Goal: Task Accomplishment & Management: Use online tool/utility

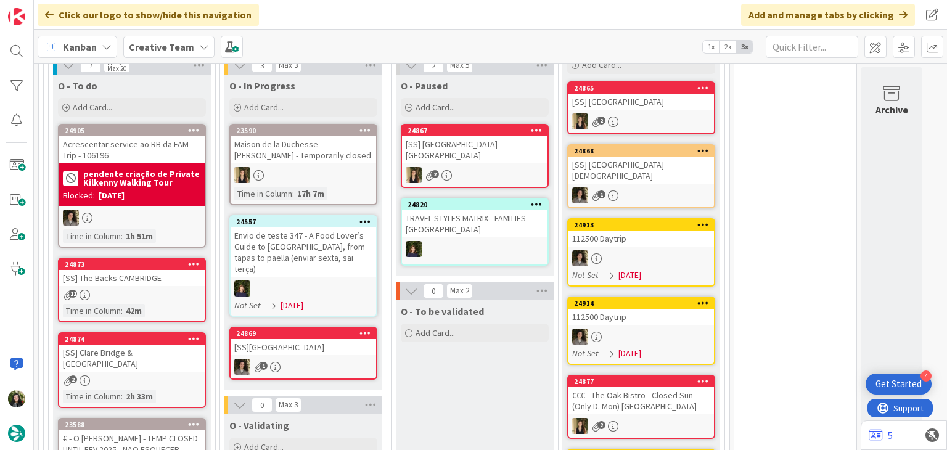
scroll to position [769, 0]
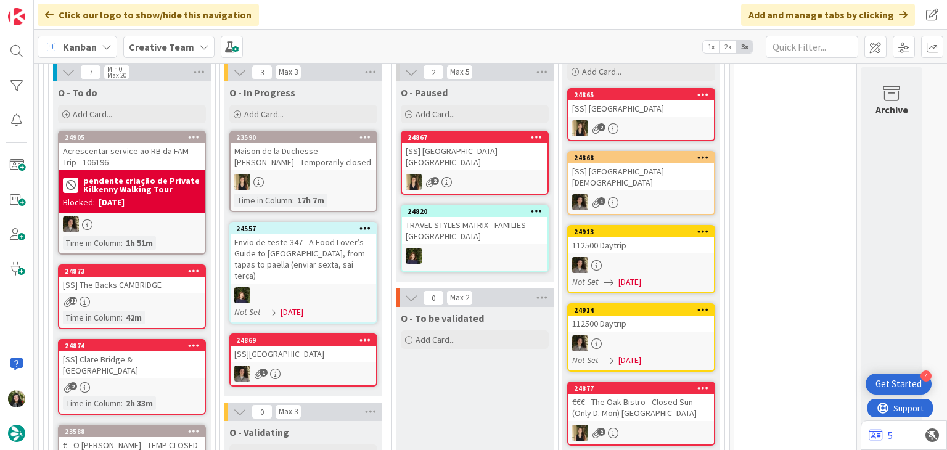
click at [162, 46] on b "Creative Team" at bounding box center [161, 47] width 65 height 12
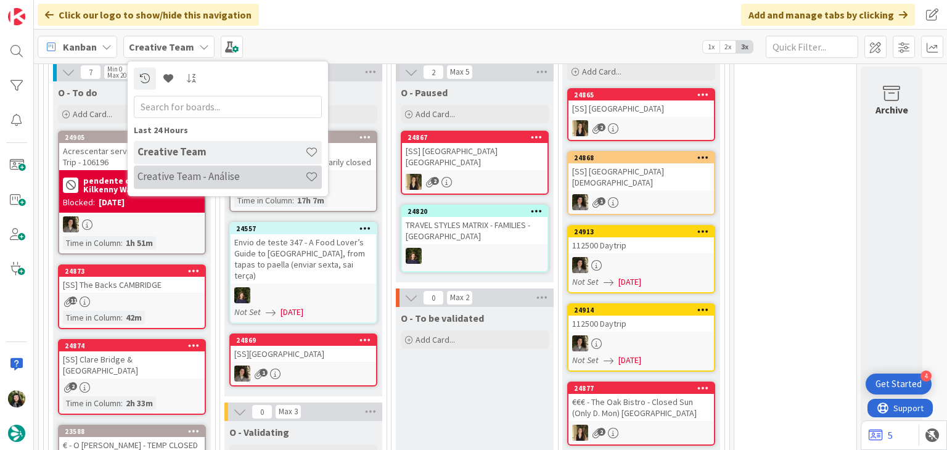
click at [187, 175] on h4 "Creative Team - Análise" at bounding box center [222, 177] width 168 height 12
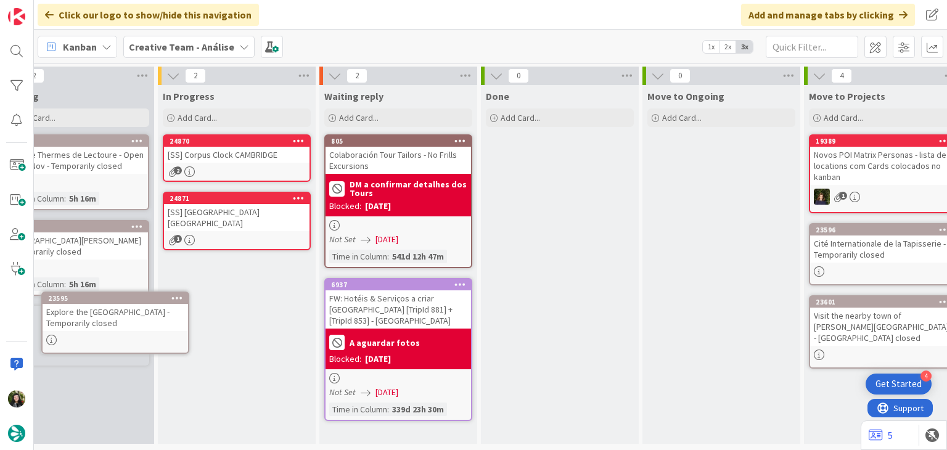
scroll to position [4, 0]
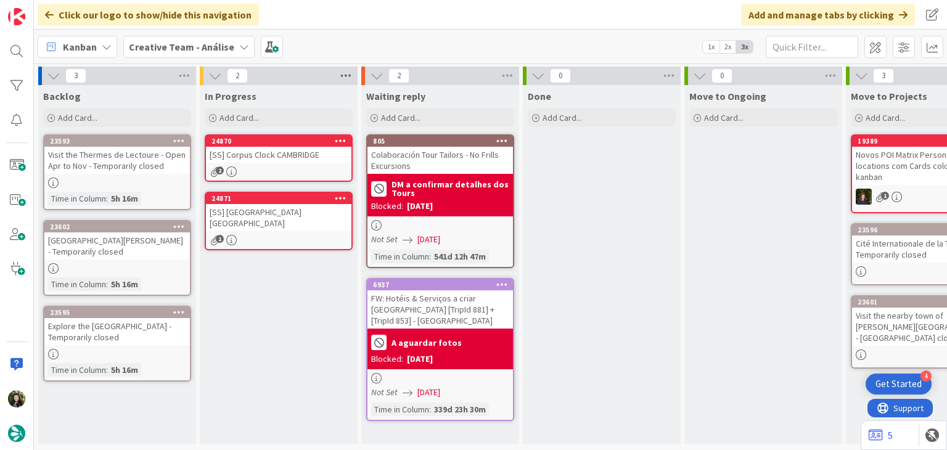
click at [348, 73] on icon at bounding box center [346, 76] width 16 height 19
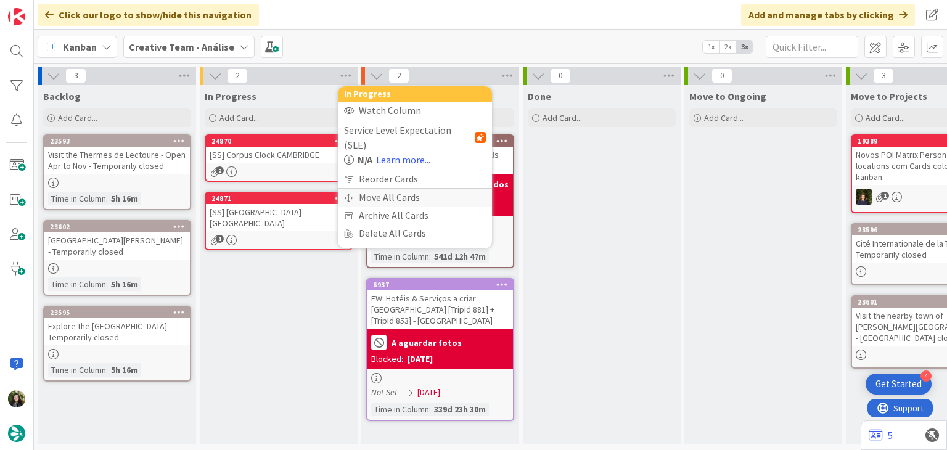
click at [358, 189] on div "Move All Cards" at bounding box center [415, 198] width 154 height 18
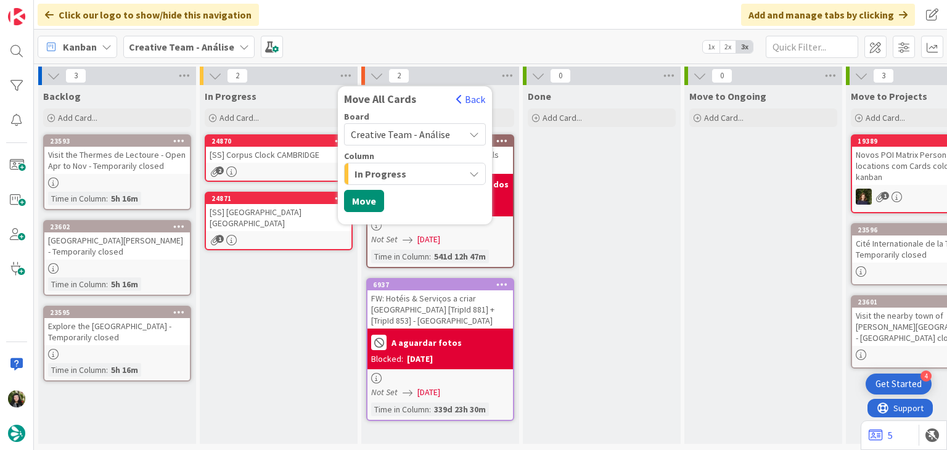
click at [391, 132] on span "Creative Team - Análise" at bounding box center [400, 134] width 99 height 12
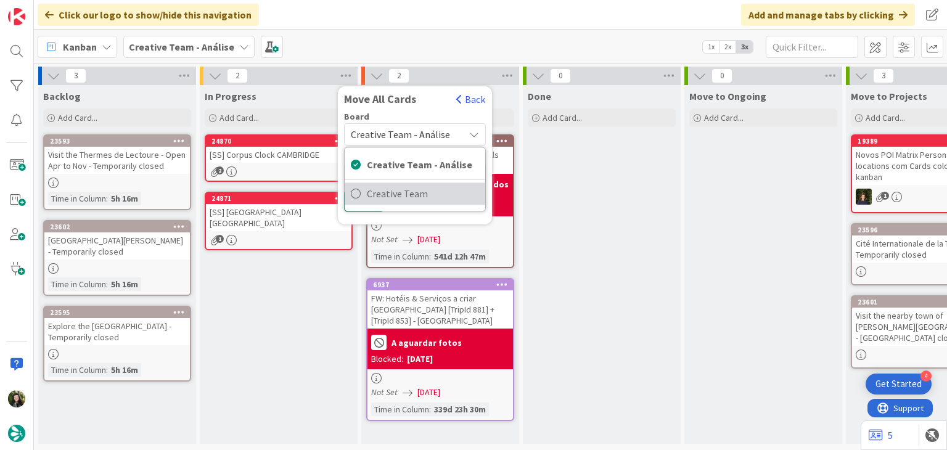
click at [395, 184] on span "Creative Team" at bounding box center [423, 193] width 112 height 19
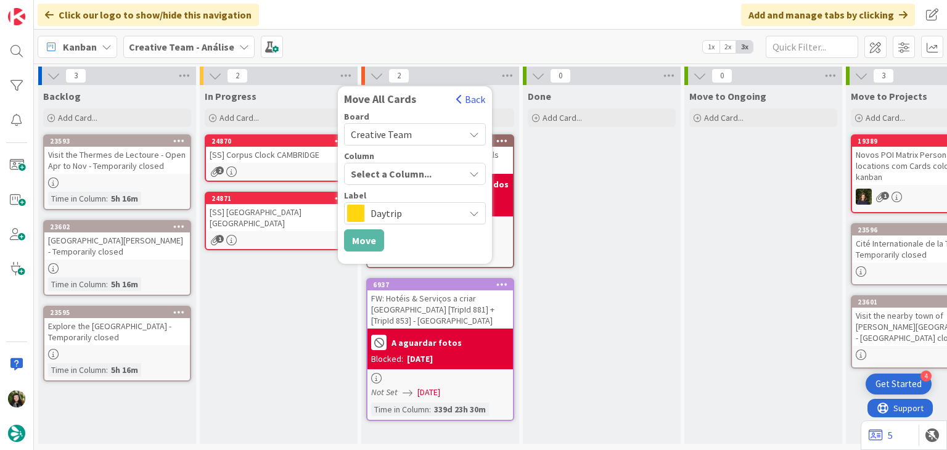
click at [400, 168] on div "Select a Column..." at bounding box center [406, 174] width 117 height 20
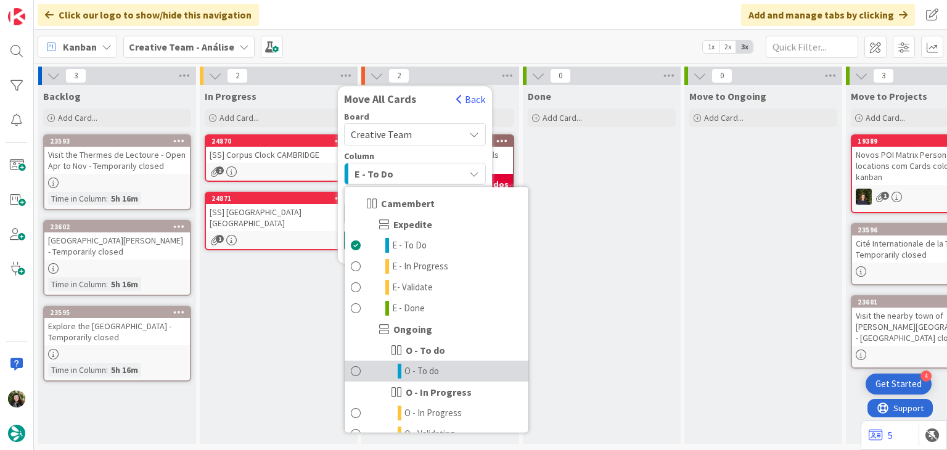
click at [394, 365] on link "O - To do" at bounding box center [437, 371] width 184 height 21
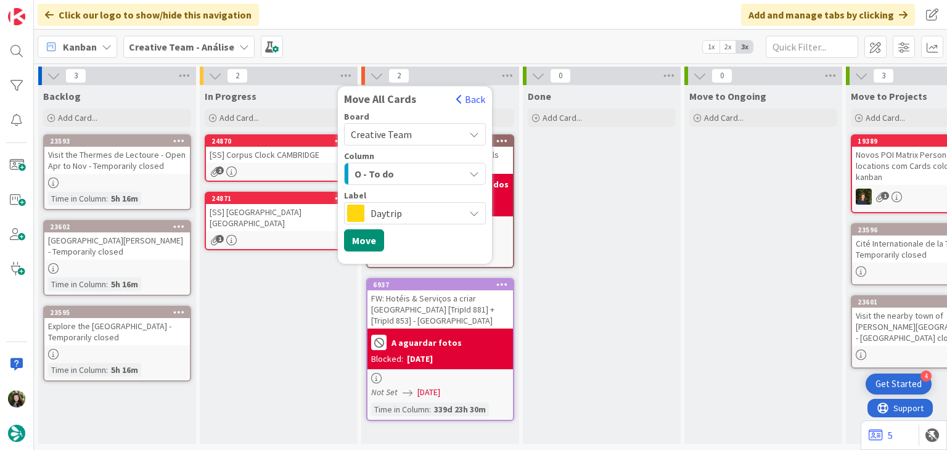
click at [408, 216] on span "Daytrip" at bounding box center [415, 213] width 88 height 17
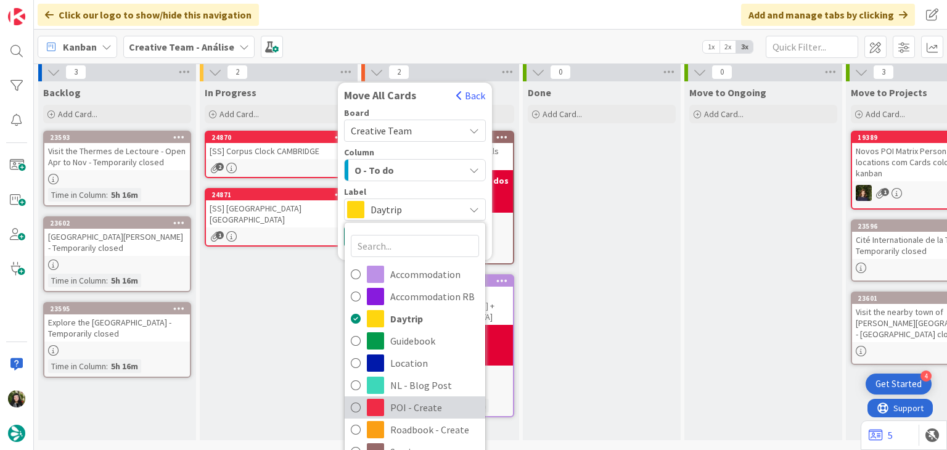
click at [393, 404] on span "POI - Create" at bounding box center [434, 407] width 89 height 19
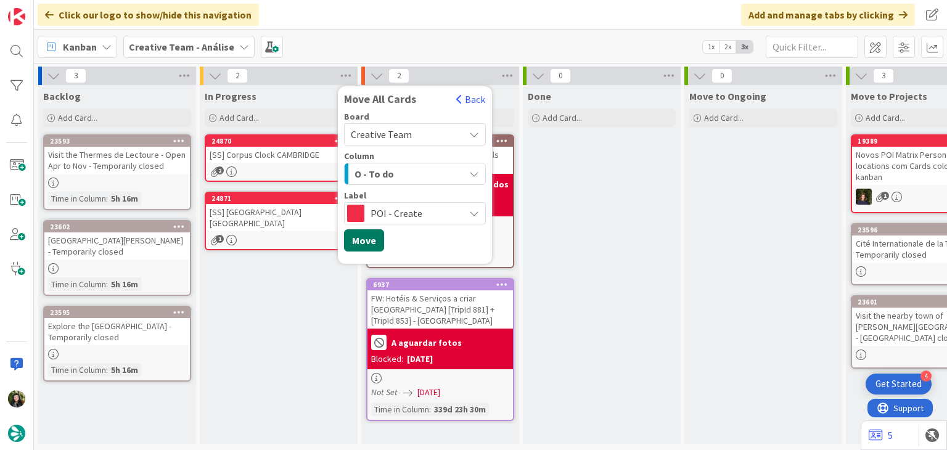
click at [361, 237] on button "Move" at bounding box center [364, 240] width 40 height 22
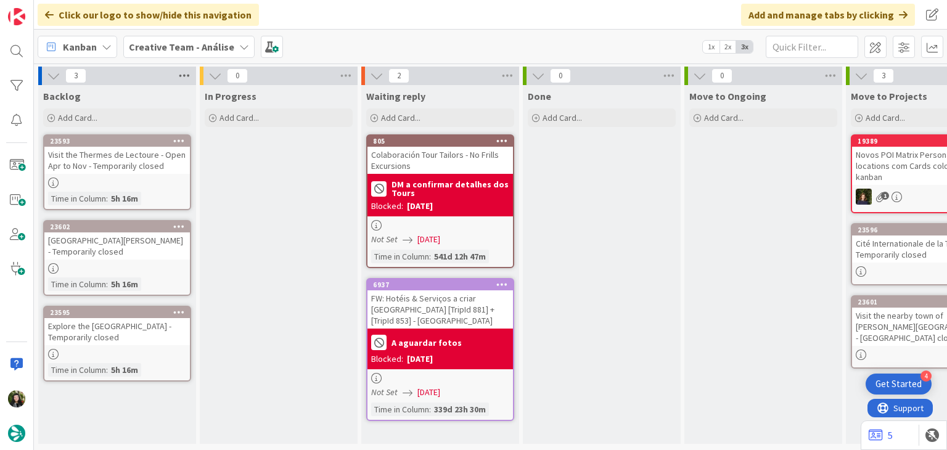
click at [185, 77] on icon at bounding box center [184, 76] width 16 height 19
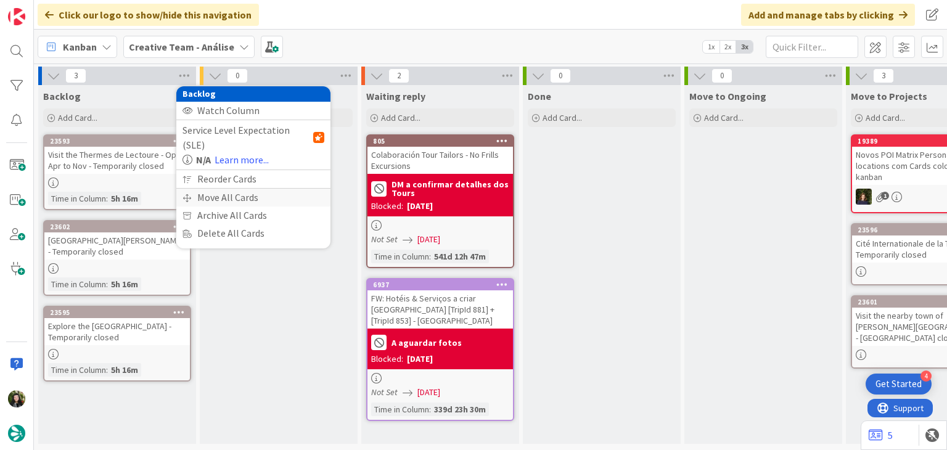
click at [217, 189] on div "Move All Cards" at bounding box center [253, 198] width 154 height 18
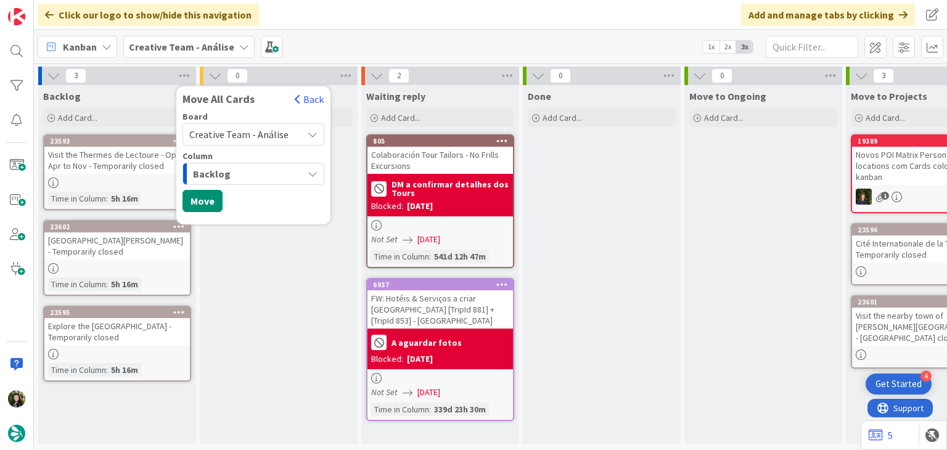
click at [273, 128] on span "Creative Team - Análise" at bounding box center [238, 134] width 99 height 12
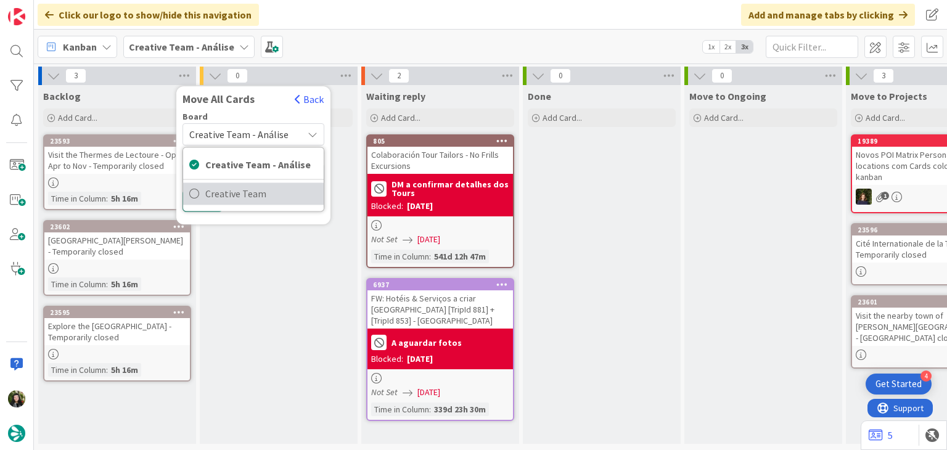
click at [264, 188] on span "Creative Team" at bounding box center [261, 193] width 112 height 19
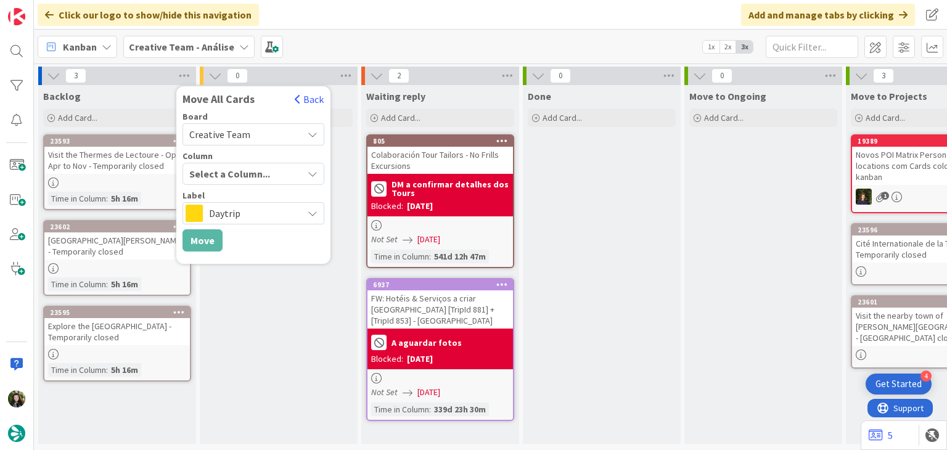
click at [260, 168] on div "Select a Column..." at bounding box center [244, 174] width 117 height 20
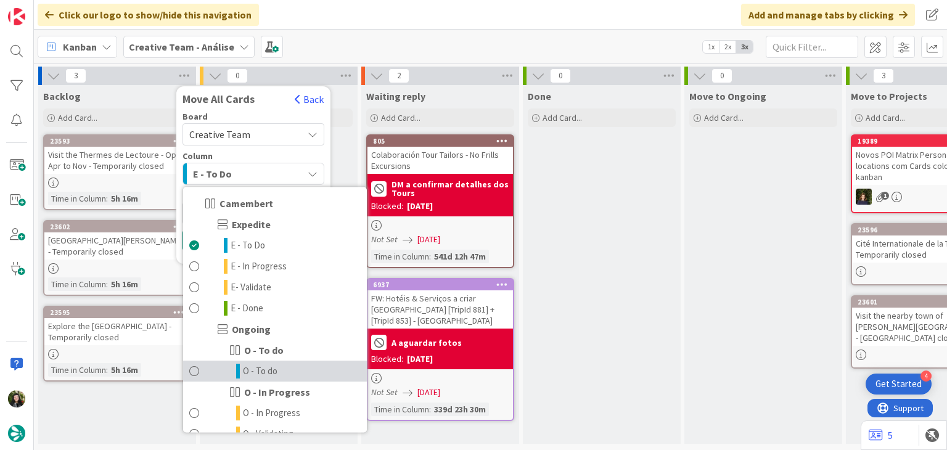
click at [252, 369] on span "O - To do" at bounding box center [260, 371] width 35 height 15
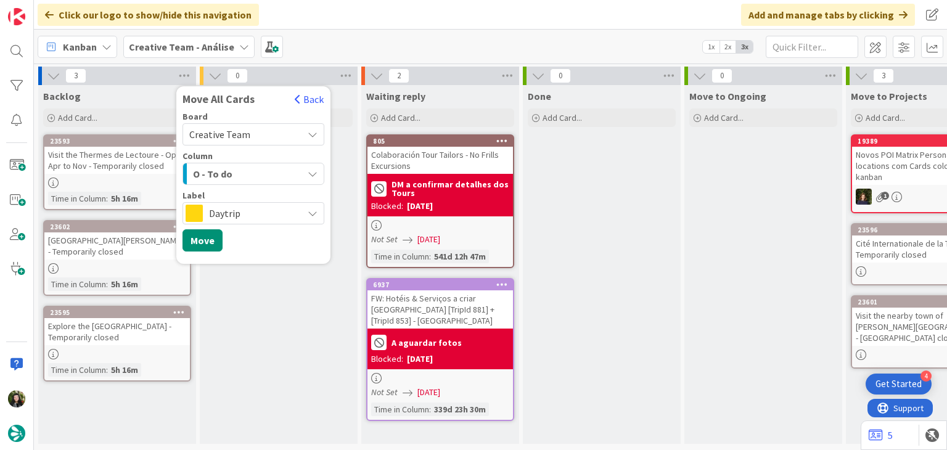
click at [244, 210] on span "Daytrip" at bounding box center [253, 213] width 88 height 17
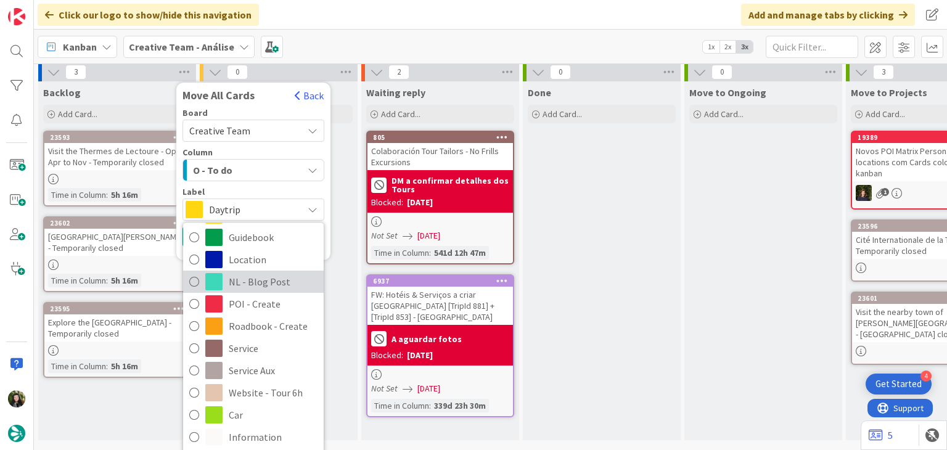
scroll to position [121, 0]
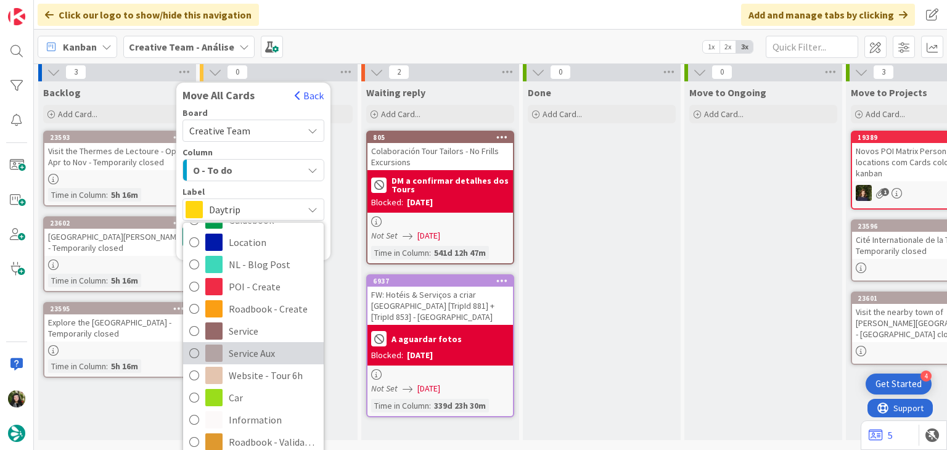
click at [240, 349] on span "Service Aux" at bounding box center [273, 353] width 89 height 19
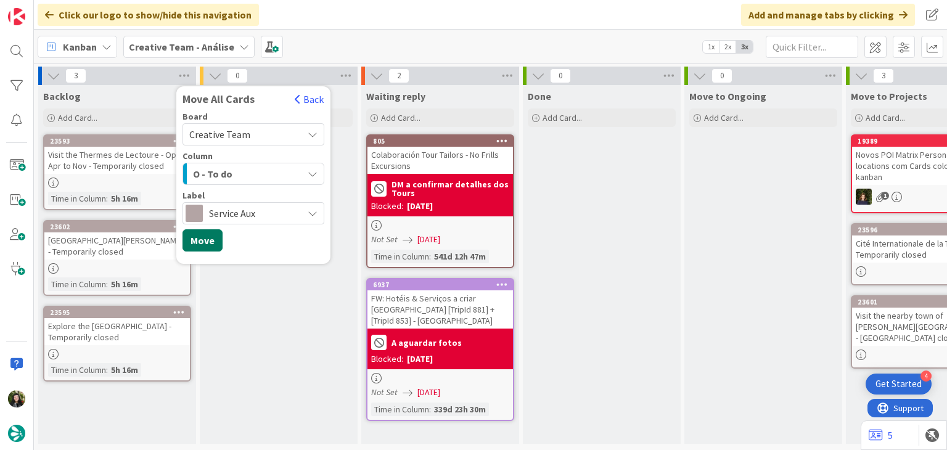
click at [205, 242] on button "Move" at bounding box center [203, 240] width 40 height 22
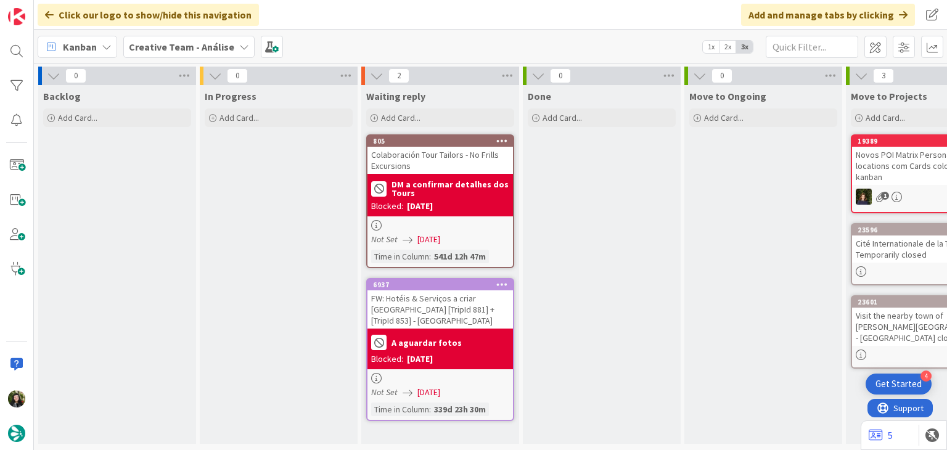
click at [173, 41] on b "Creative Team - Análise" at bounding box center [181, 47] width 105 height 12
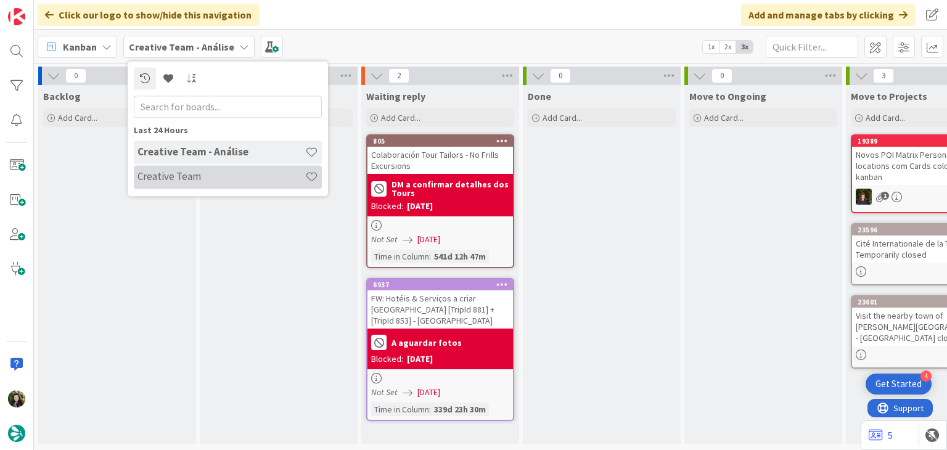
click at [185, 178] on h4 "Creative Team" at bounding box center [222, 177] width 168 height 12
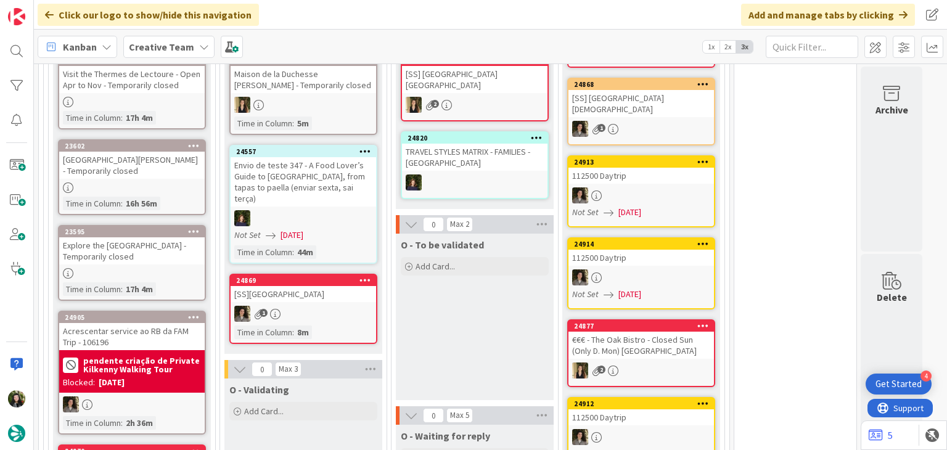
scroll to position [848, 0]
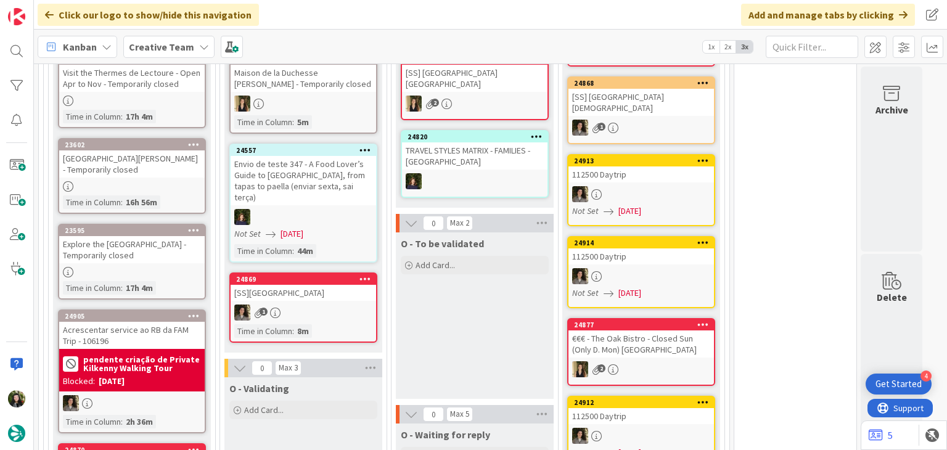
click at [192, 311] on icon at bounding box center [194, 315] width 12 height 9
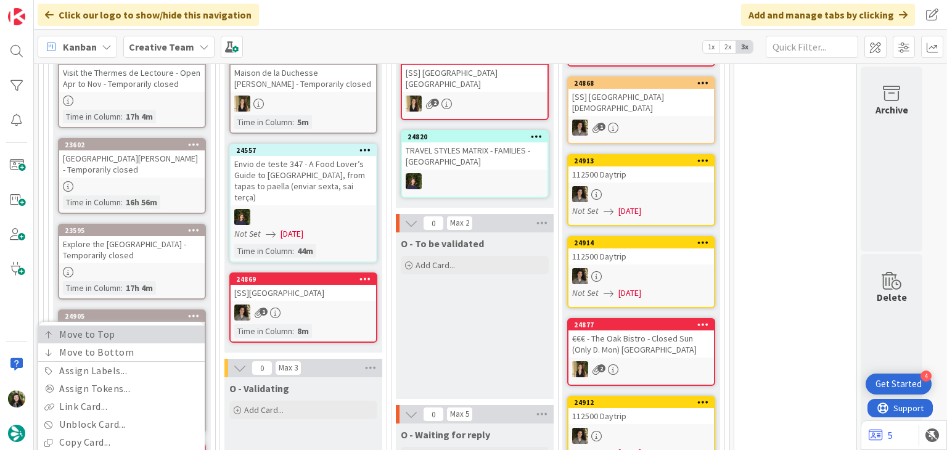
click at [176, 326] on link "Move to Top" at bounding box center [121, 335] width 167 height 18
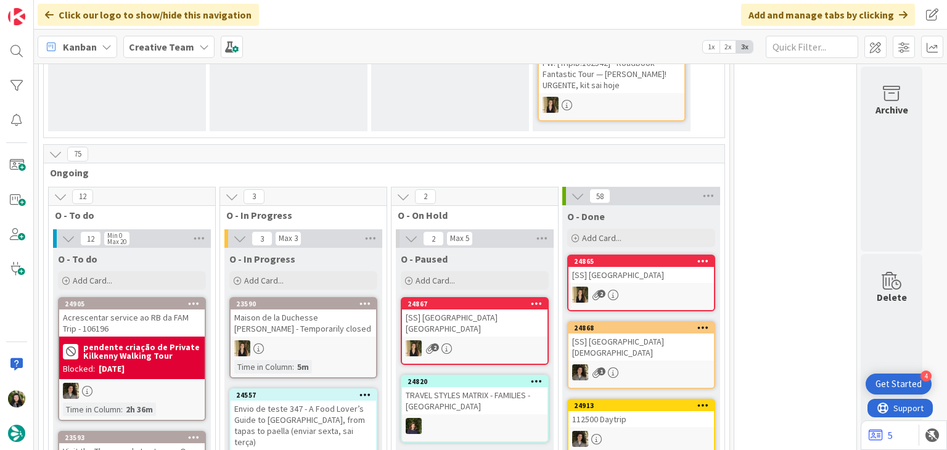
click at [151, 337] on div "pendente criação de Private Kilkenny Walking Tour Blocked: 10/10/2025" at bounding box center [132, 358] width 146 height 43
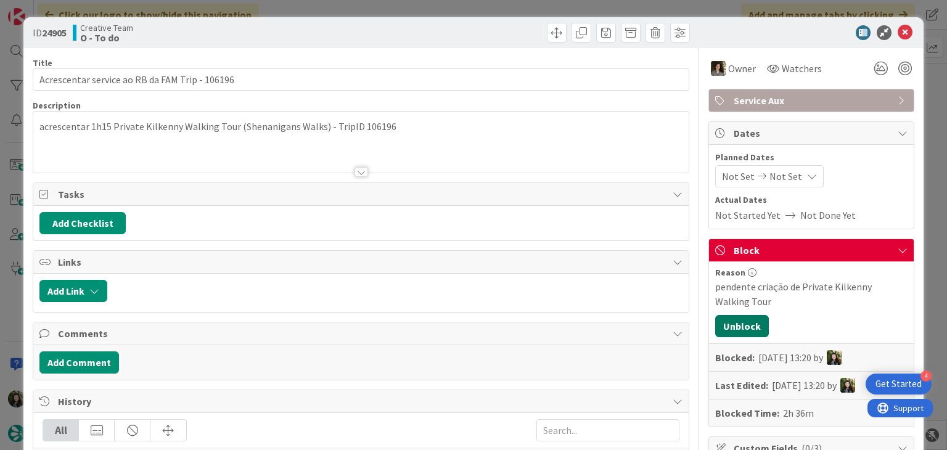
click at [744, 323] on button "Unblock" at bounding box center [743, 326] width 54 height 22
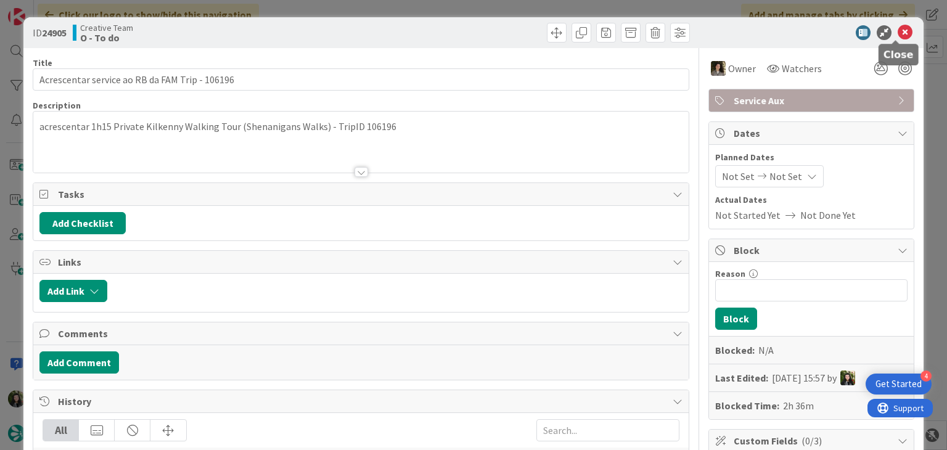
click at [898, 39] on icon at bounding box center [905, 32] width 15 height 15
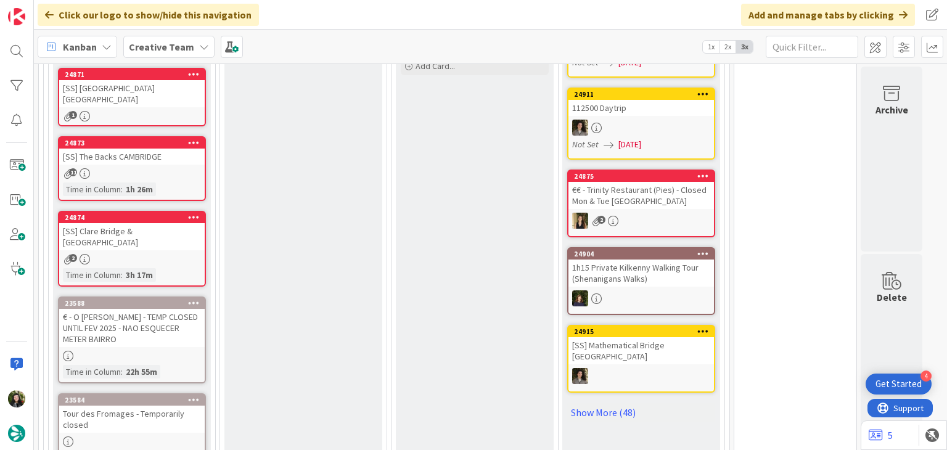
scroll to position [1080, 0]
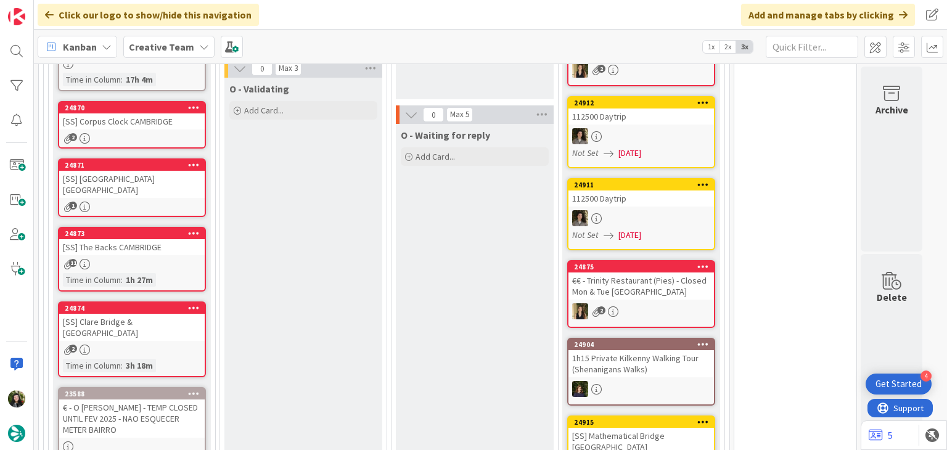
scroll to position [1147, 0]
click at [197, 103] on icon at bounding box center [194, 107] width 12 height 9
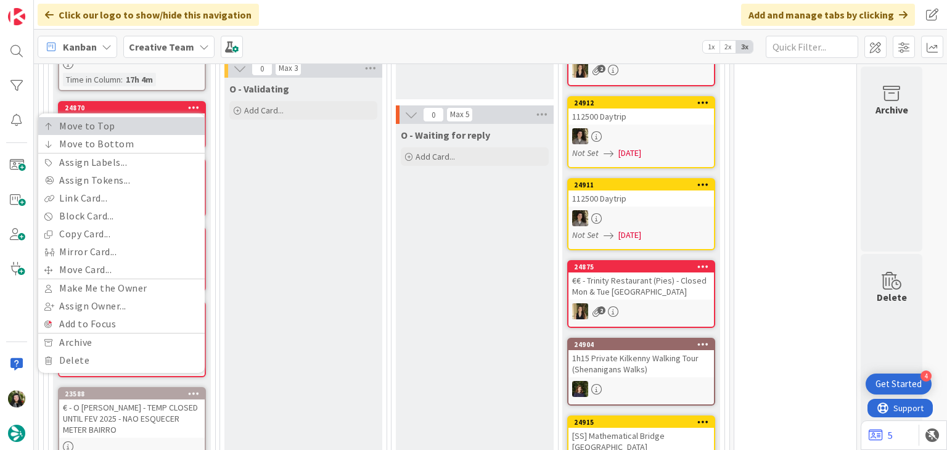
click at [181, 117] on link "Move to Top" at bounding box center [121, 126] width 167 height 18
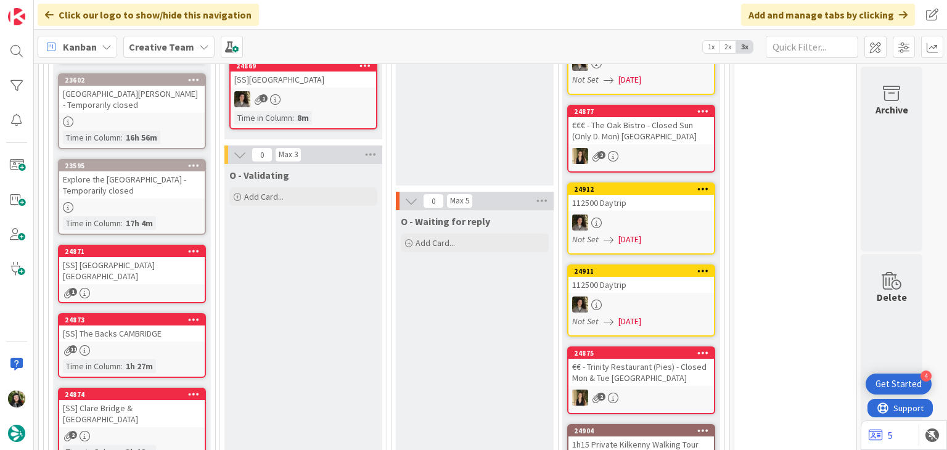
scroll to position [1062, 0]
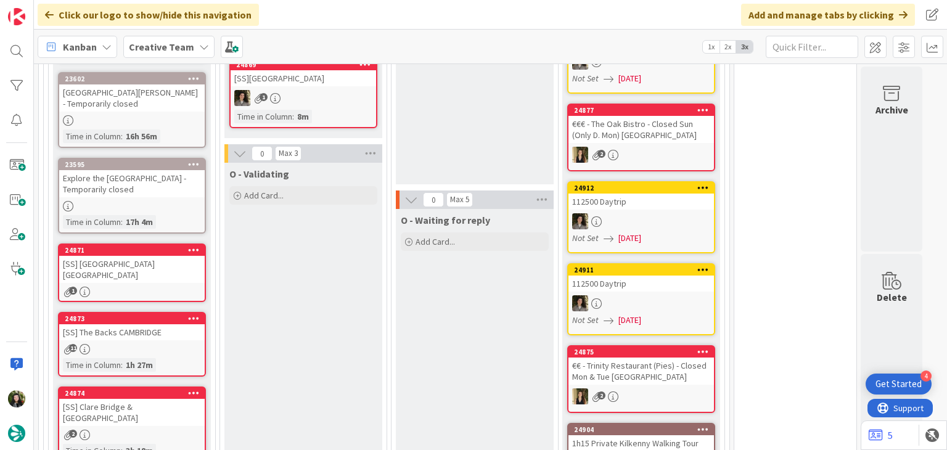
click at [193, 245] on icon at bounding box center [194, 249] width 12 height 9
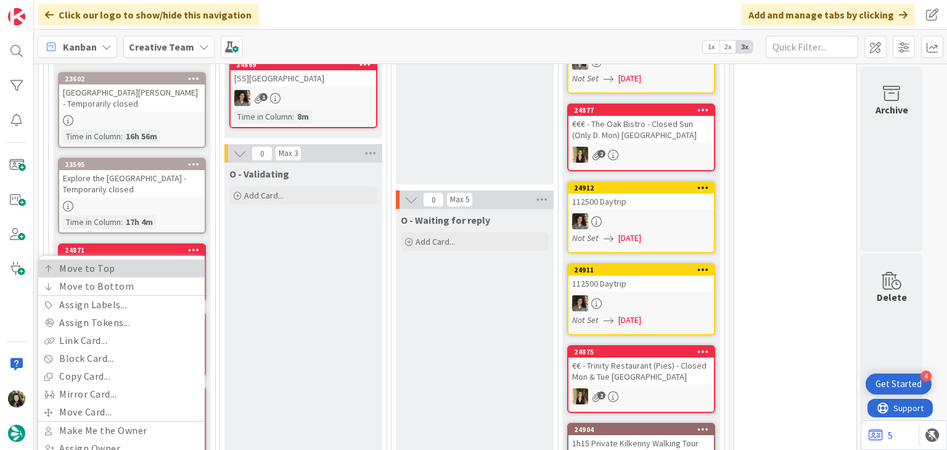
click at [183, 260] on link "Move to Top" at bounding box center [121, 269] width 167 height 18
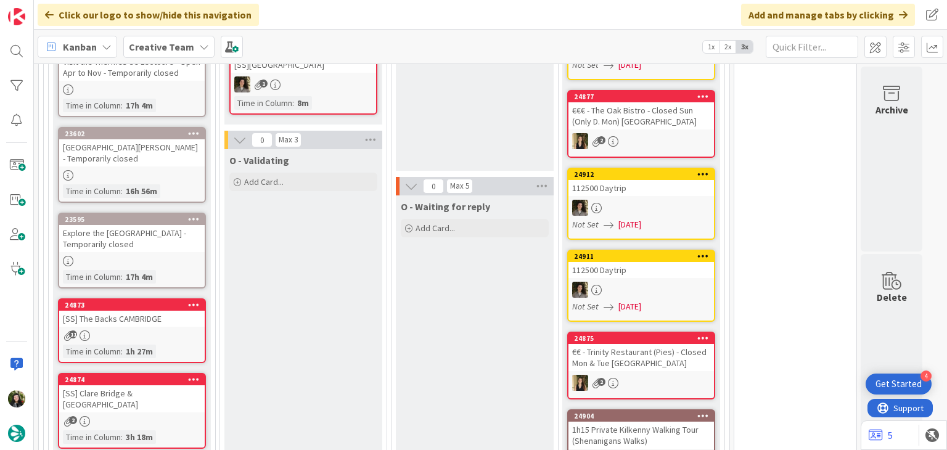
scroll to position [1076, 0]
click at [194, 300] on icon at bounding box center [194, 304] width 12 height 9
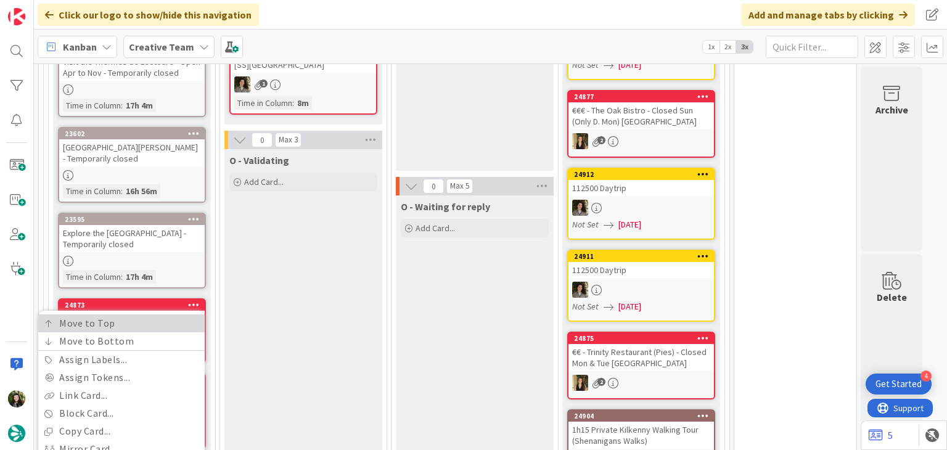
click at [158, 315] on link "Move to Top" at bounding box center [121, 324] width 167 height 18
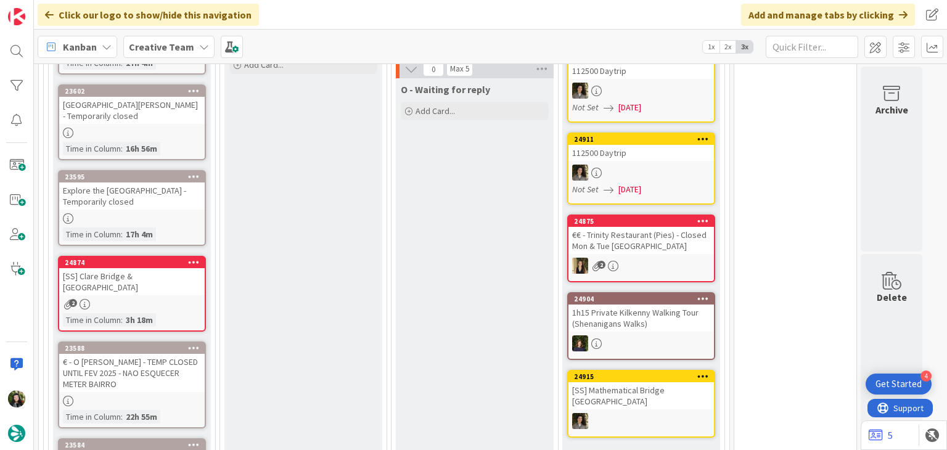
scroll to position [1196, 0]
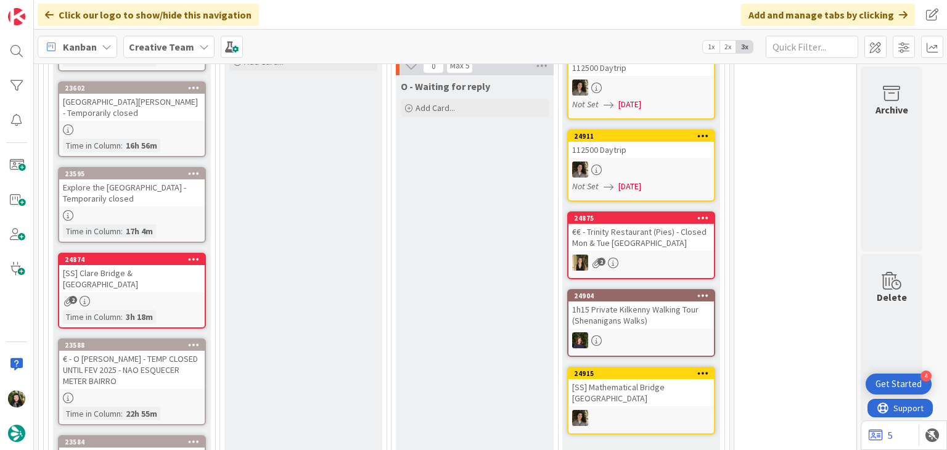
click at [192, 255] on icon at bounding box center [194, 259] width 12 height 9
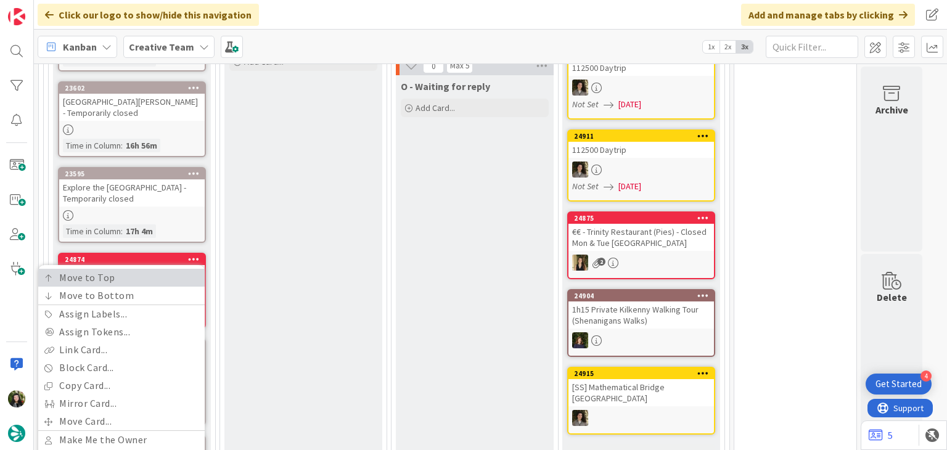
click at [179, 269] on link "Move to Top" at bounding box center [121, 278] width 167 height 18
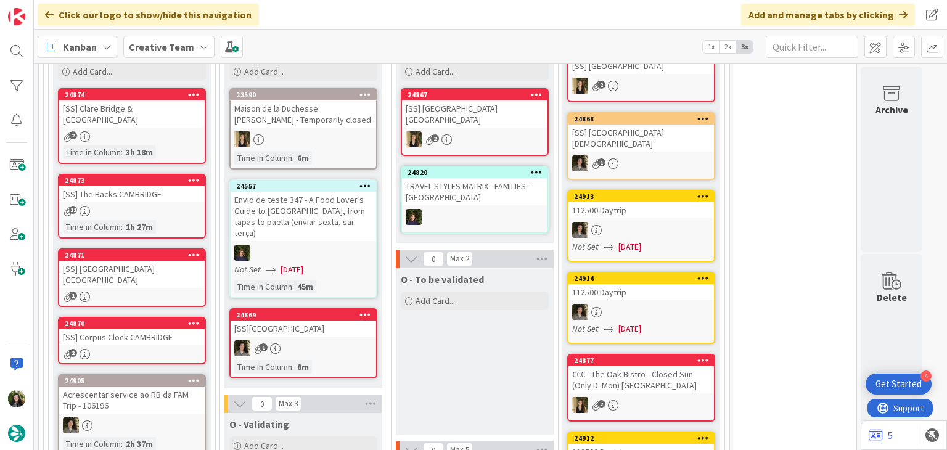
scroll to position [815, 0]
